Goal: Task Accomplishment & Management: Manage account settings

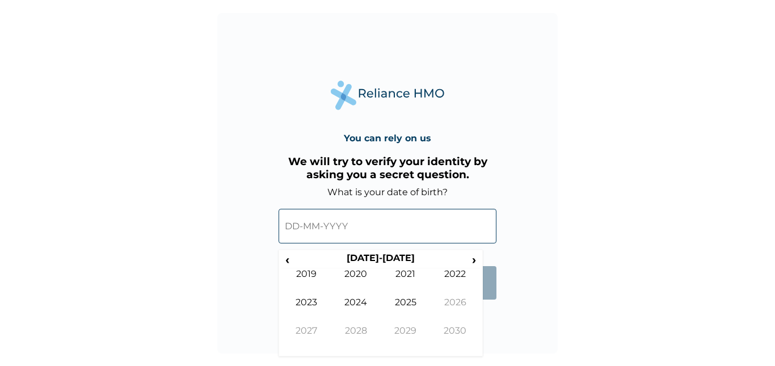
click at [394, 223] on input "text" at bounding box center [388, 226] width 218 height 35
click at [292, 257] on span "‹" at bounding box center [288, 260] width 12 height 14
click at [364, 277] on td "2000" at bounding box center [357, 282] width 50 height 28
click at [438, 304] on td "Aug" at bounding box center [456, 311] width 50 height 28
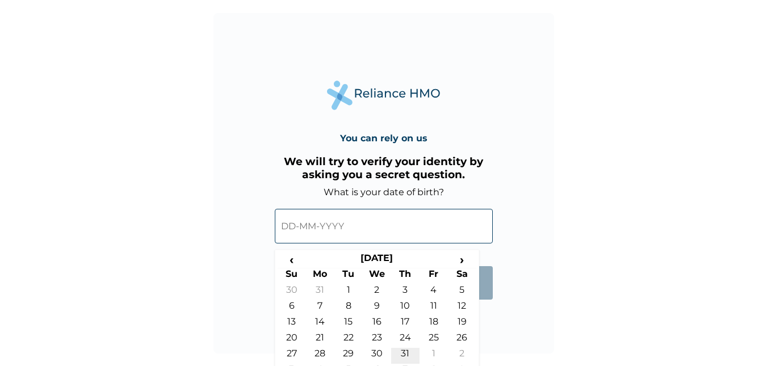
click at [400, 350] on td "31" at bounding box center [405, 356] width 28 height 16
type input "31-08-2000"
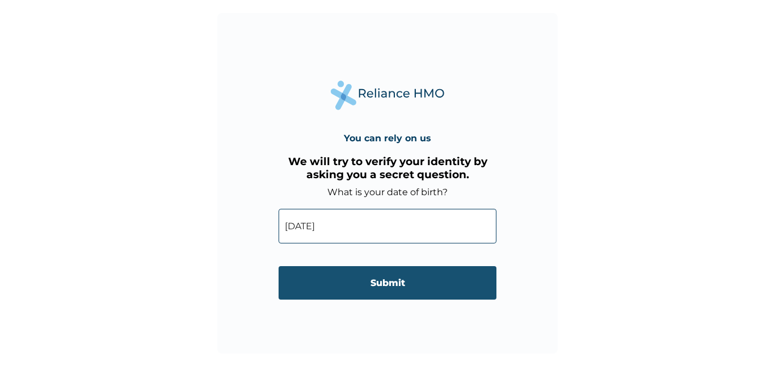
click at [430, 272] on input "Submit" at bounding box center [388, 282] width 218 height 33
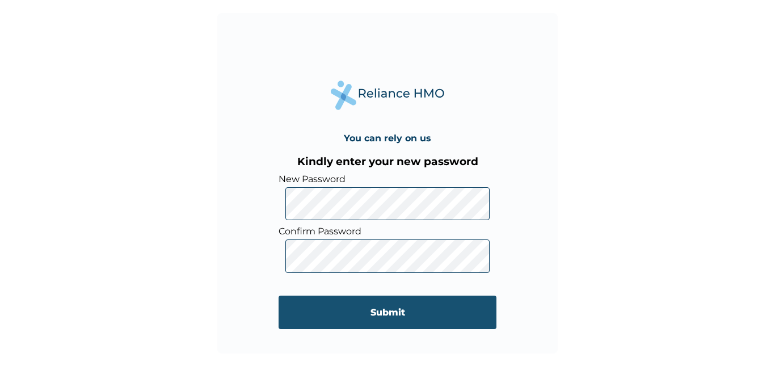
click at [308, 316] on input "Submit" at bounding box center [388, 312] width 218 height 33
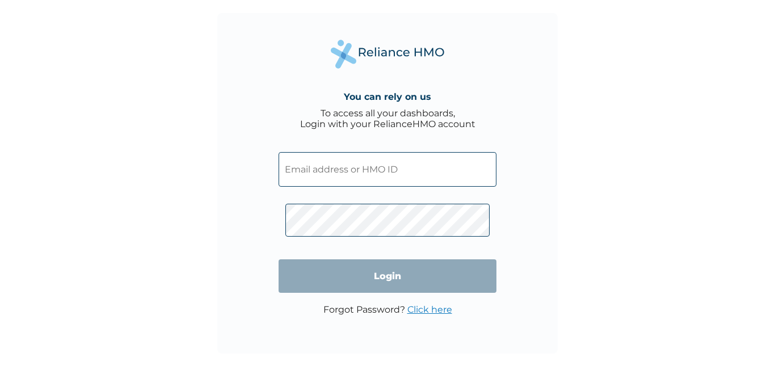
type input "CSO/11028/A"
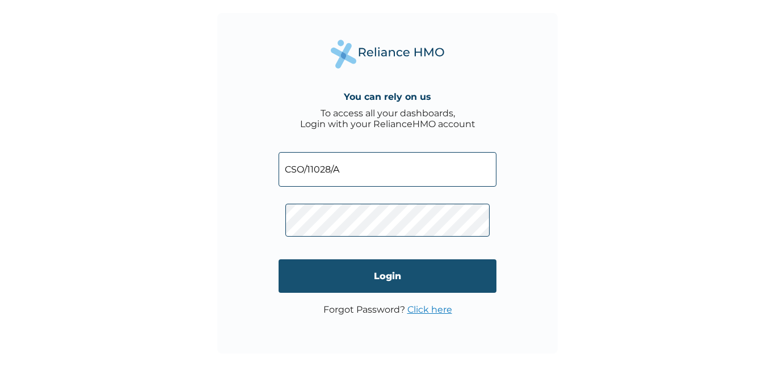
click at [354, 266] on input "Login" at bounding box center [388, 275] width 218 height 33
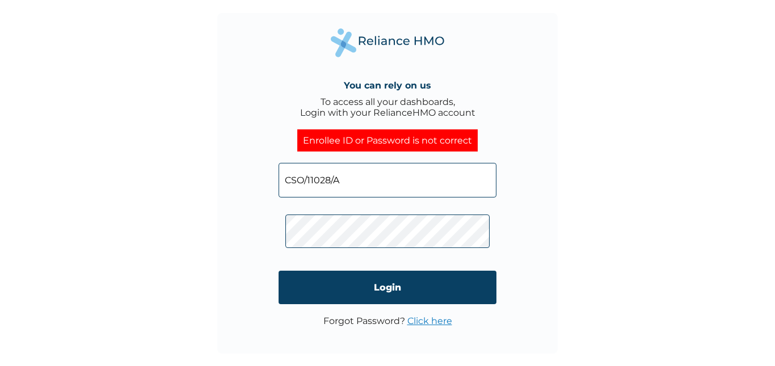
click at [380, 193] on input "CSO/11028/A" at bounding box center [388, 180] width 218 height 35
drag, startPoint x: 362, startPoint y: 188, endPoint x: 255, endPoint y: 187, distance: 106.2
click at [255, 187] on div "You can rely on us To access all your dashboards, Login with your RelianceHMO a…" at bounding box center [387, 183] width 341 height 341
click at [358, 181] on input "CSO/11028/A" at bounding box center [388, 180] width 218 height 35
drag, startPoint x: 355, startPoint y: 178, endPoint x: 276, endPoint y: 176, distance: 78.9
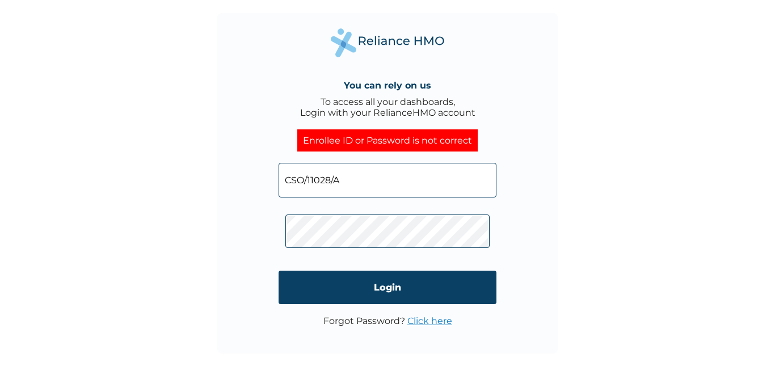
click at [276, 176] on div "You can rely on us To access all your dashboards, Login with your RelianceHMO a…" at bounding box center [387, 183] width 341 height 341
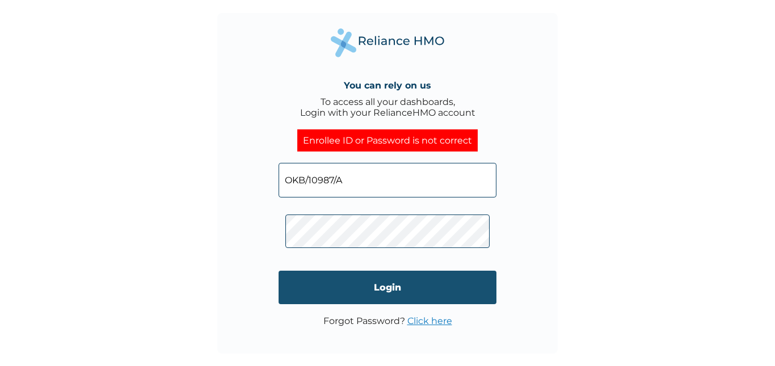
type input "OKB/10987/A"
click at [377, 291] on input "Login" at bounding box center [388, 287] width 218 height 33
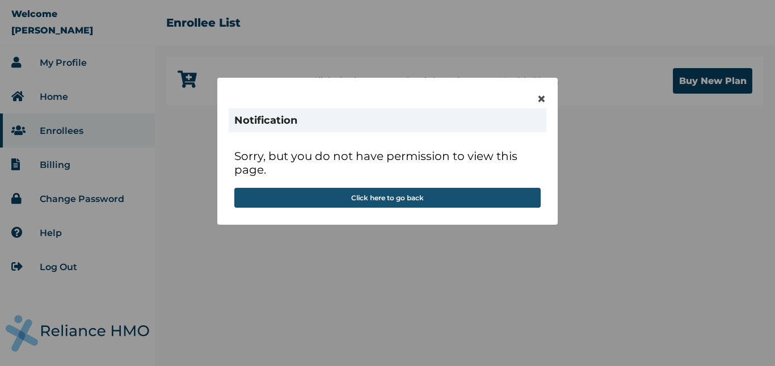
click at [455, 192] on button "Click here to go back" at bounding box center [387, 198] width 307 height 20
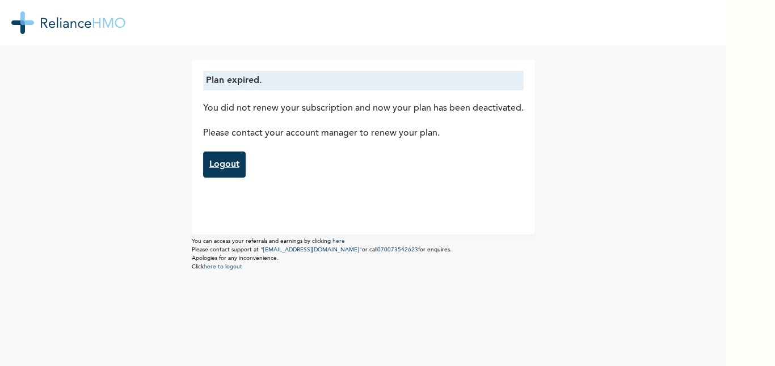
click at [234, 158] on link "Logout" at bounding box center [224, 165] width 43 height 26
